Goal: Task Accomplishment & Management: Complete application form

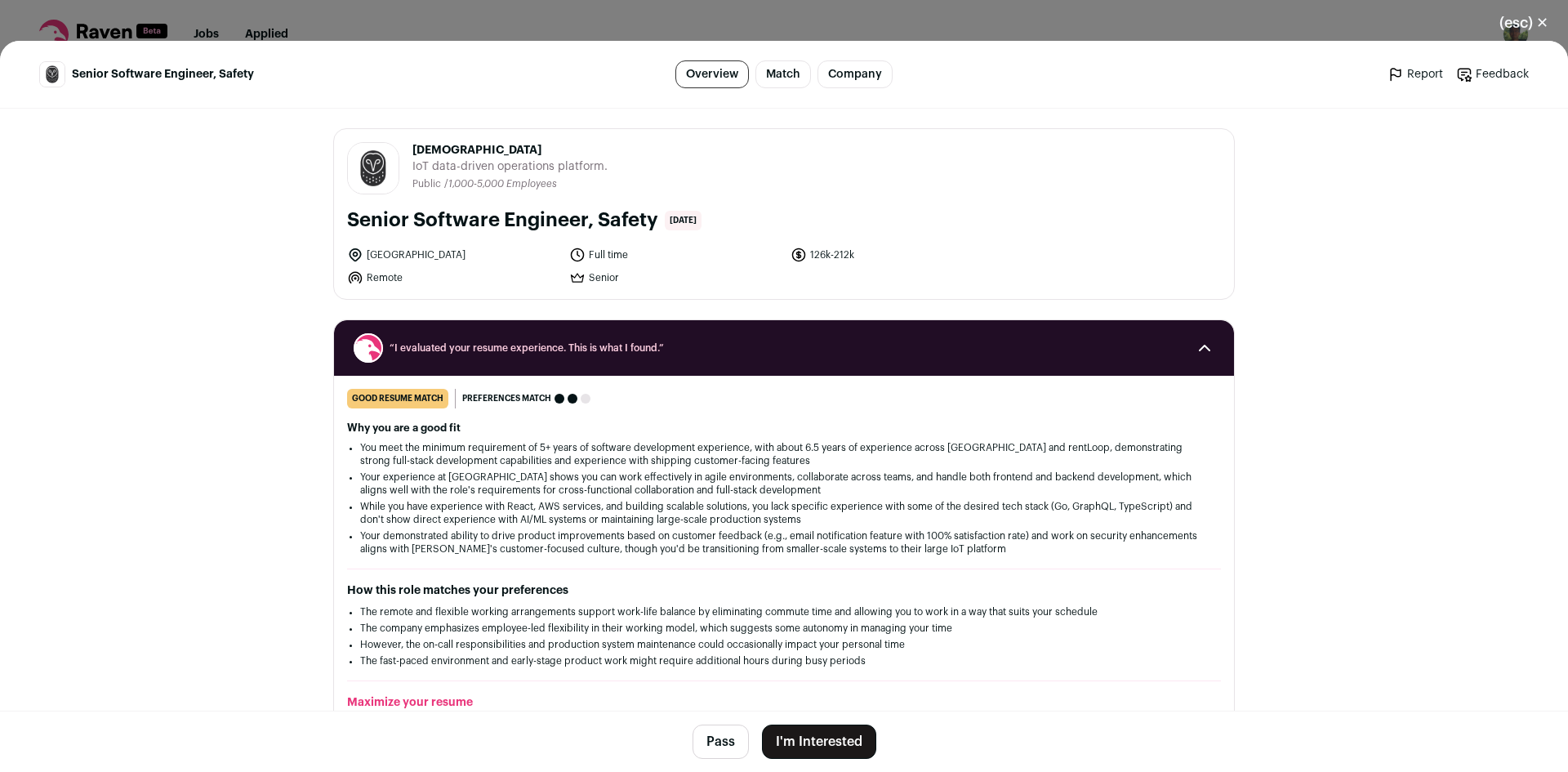
click at [420, 152] on span "[DEMOGRAPHIC_DATA]" at bounding box center [510, 150] width 195 height 16
copy span "[DEMOGRAPHIC_DATA]"
drag, startPoint x: 720, startPoint y: 741, endPoint x: 720, endPoint y: 712, distance: 29.0
click at [719, 741] on button "Pass" at bounding box center [721, 741] width 56 height 34
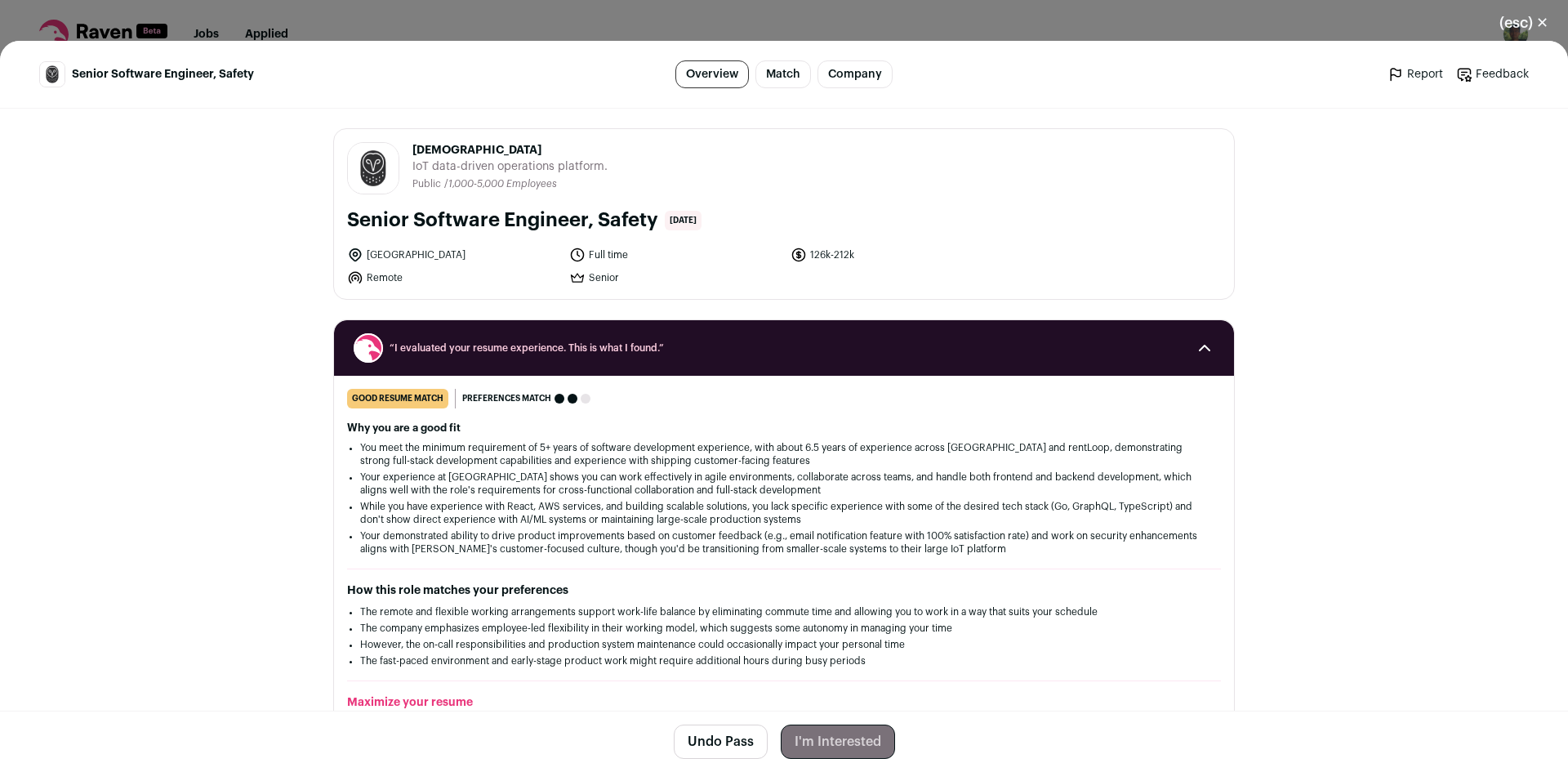
click at [1516, 14] on button "(esc) ✕" at bounding box center [1524, 23] width 88 height 36
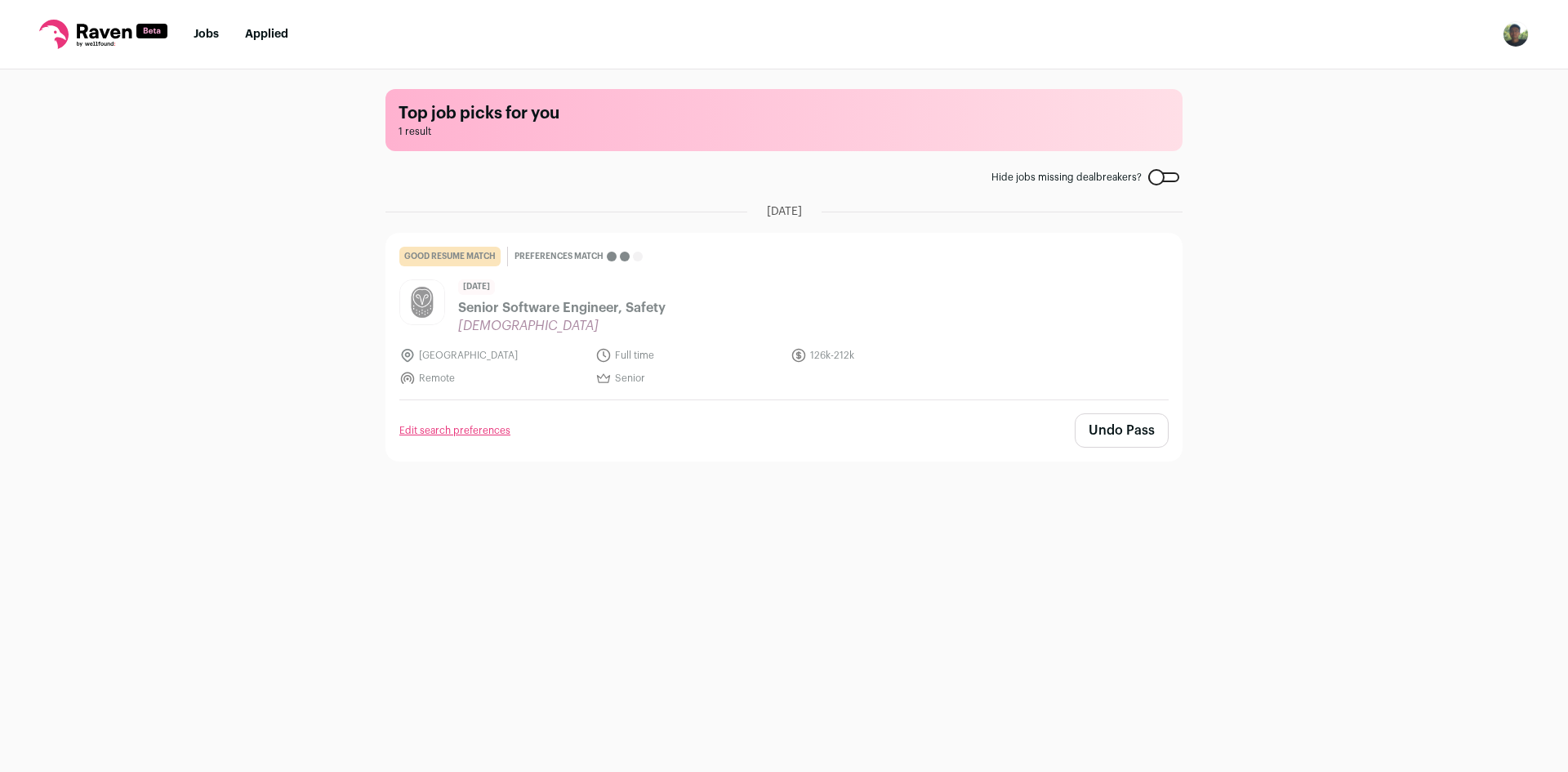
click at [1144, 426] on button "Undo Pass" at bounding box center [1121, 431] width 94 height 34
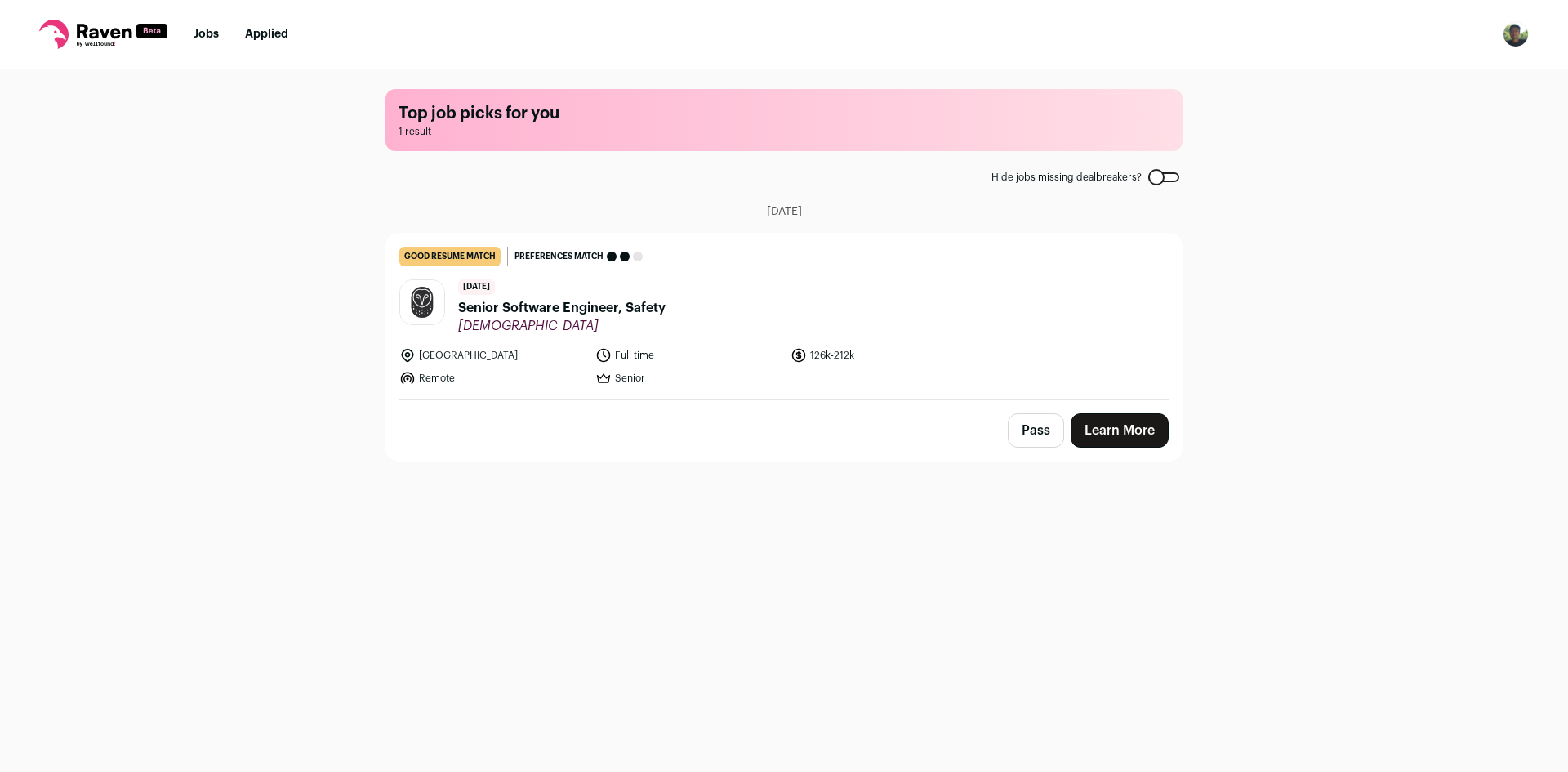
click at [615, 312] on span "Senior Software Engineer, Safety" at bounding box center [562, 307] width 208 height 20
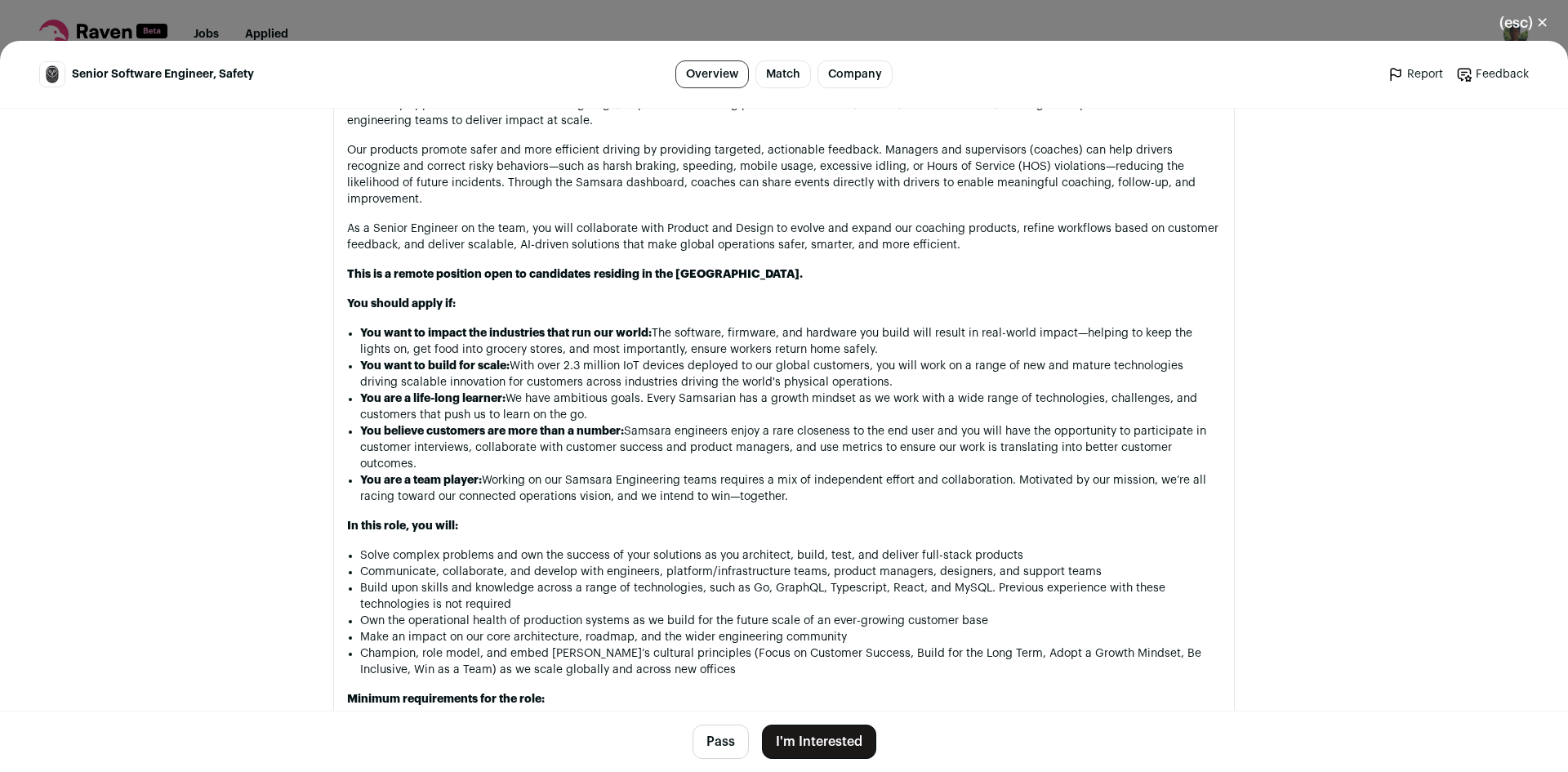
scroll to position [1438, 0]
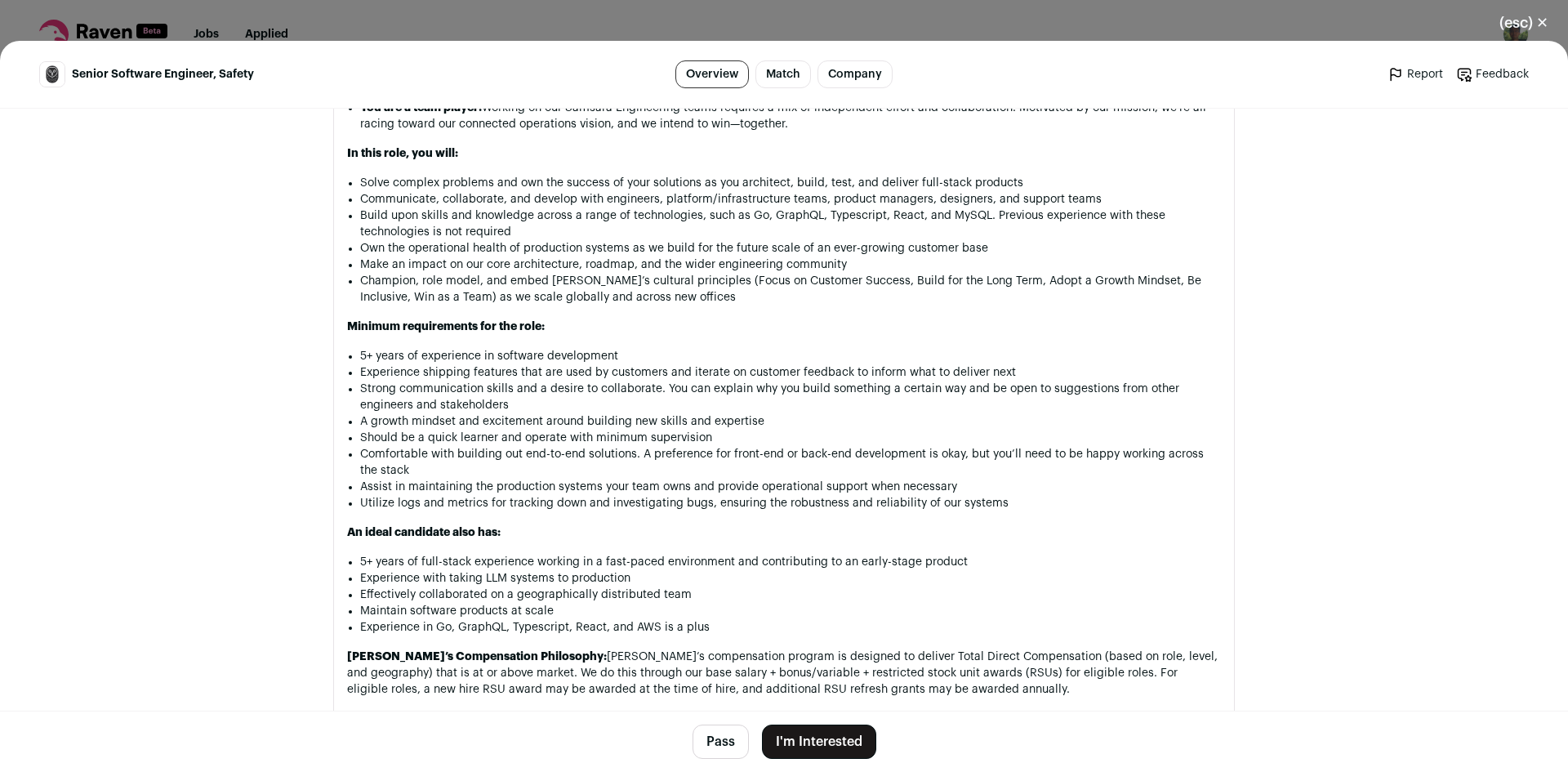
click at [801, 742] on button "I'm Interested" at bounding box center [819, 741] width 114 height 34
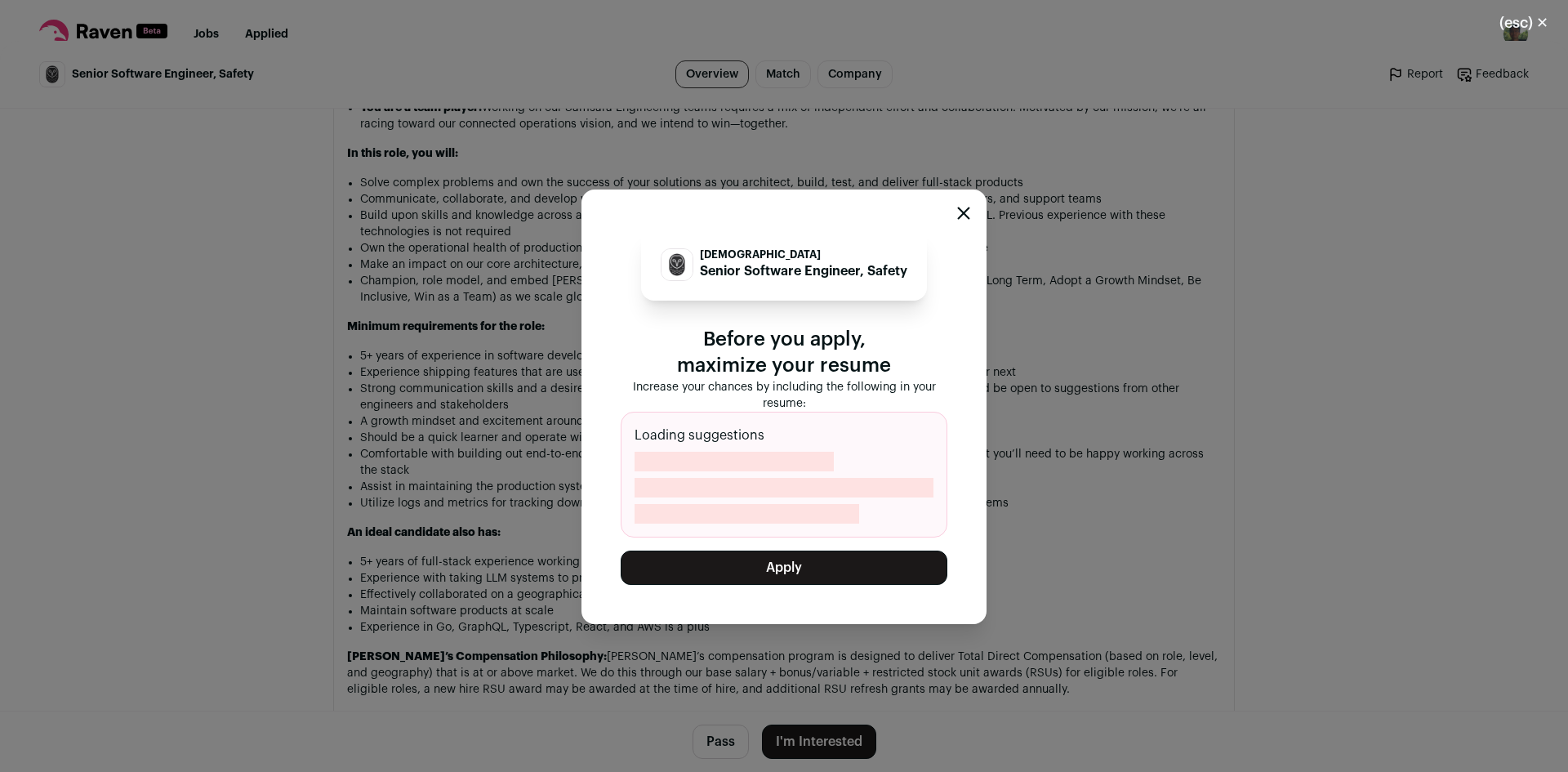
click at [830, 570] on button "Apply" at bounding box center [784, 568] width 327 height 34
